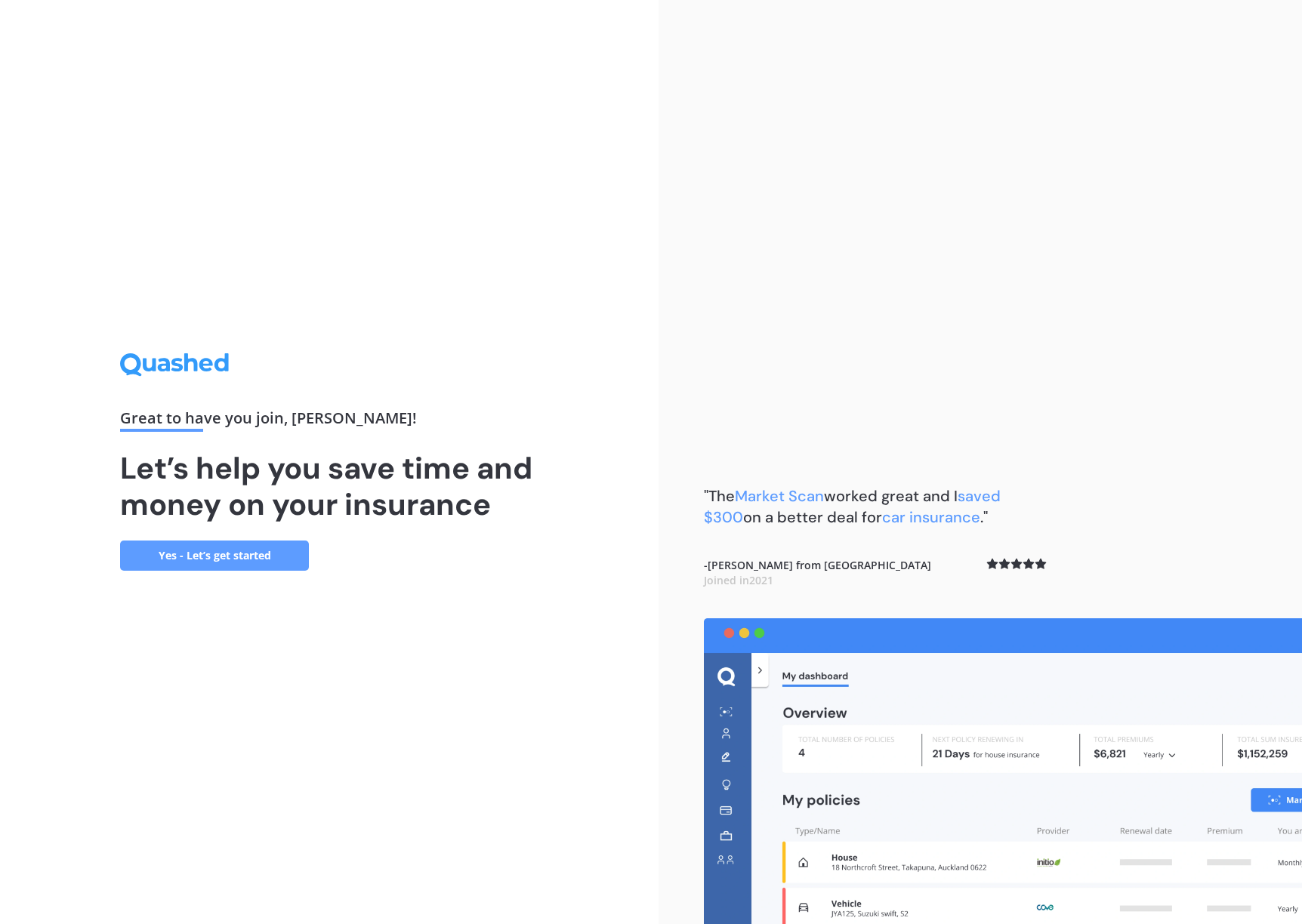
click at [250, 549] on link "Yes - Let’s get started" at bounding box center [214, 555] width 188 height 30
